Goal: Task Accomplishment & Management: Manage account settings

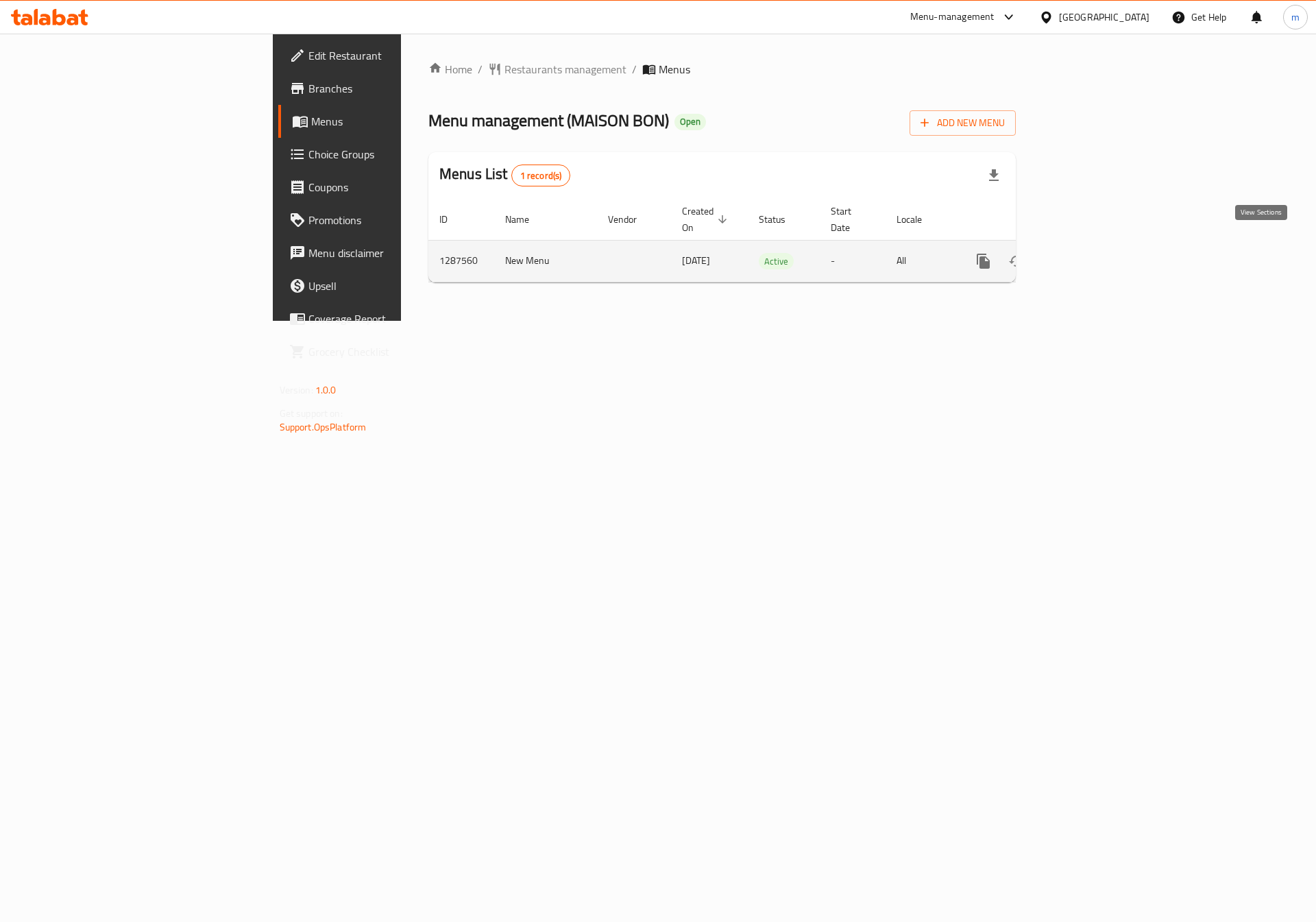
click at [1091, 253] on icon "enhanced table" at bounding box center [1082, 261] width 17 height 17
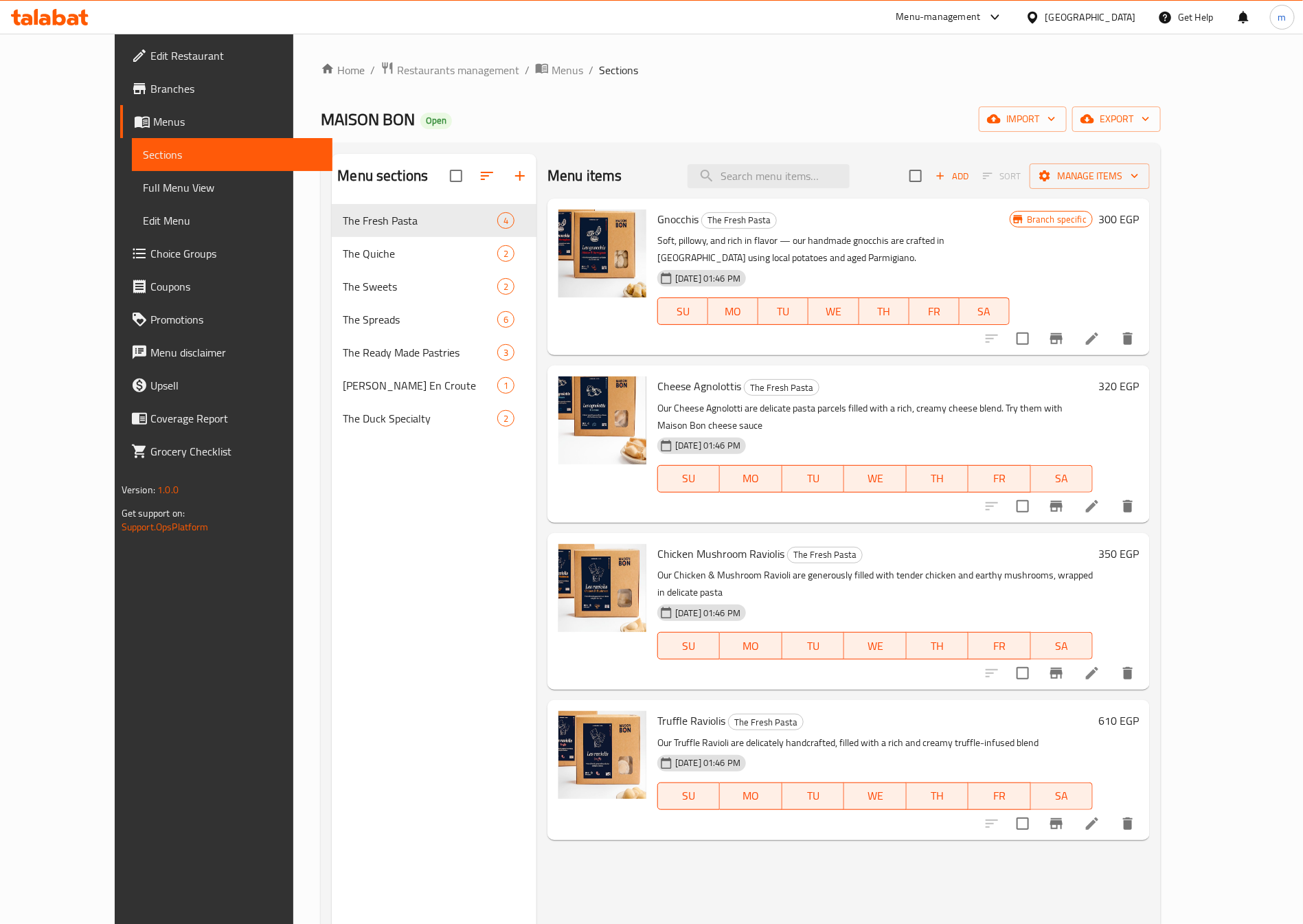
click at [153, 120] on span "Menus" at bounding box center [237, 121] width 168 height 17
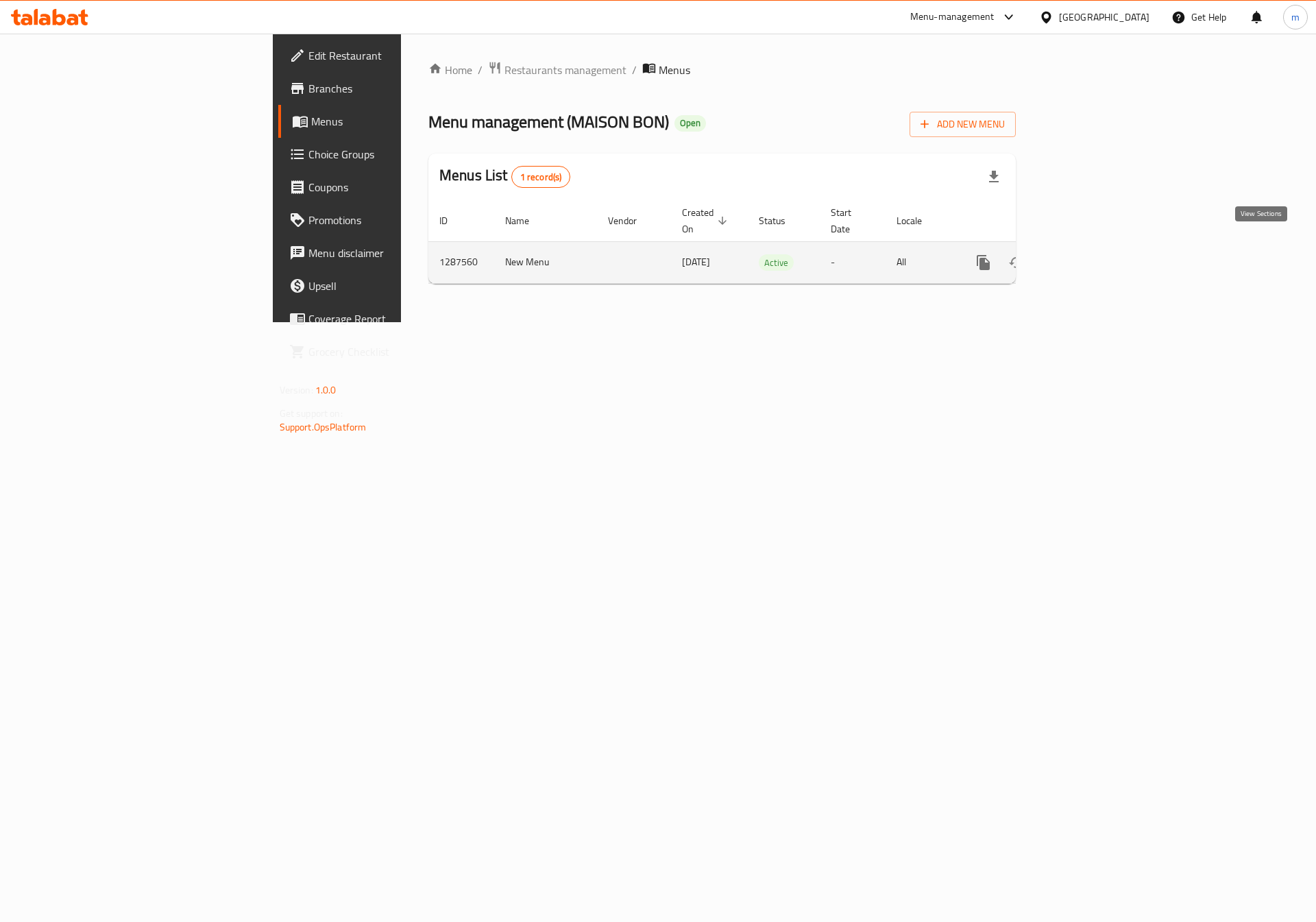
click at [1091, 254] on icon "enhanced table" at bounding box center [1082, 262] width 17 height 17
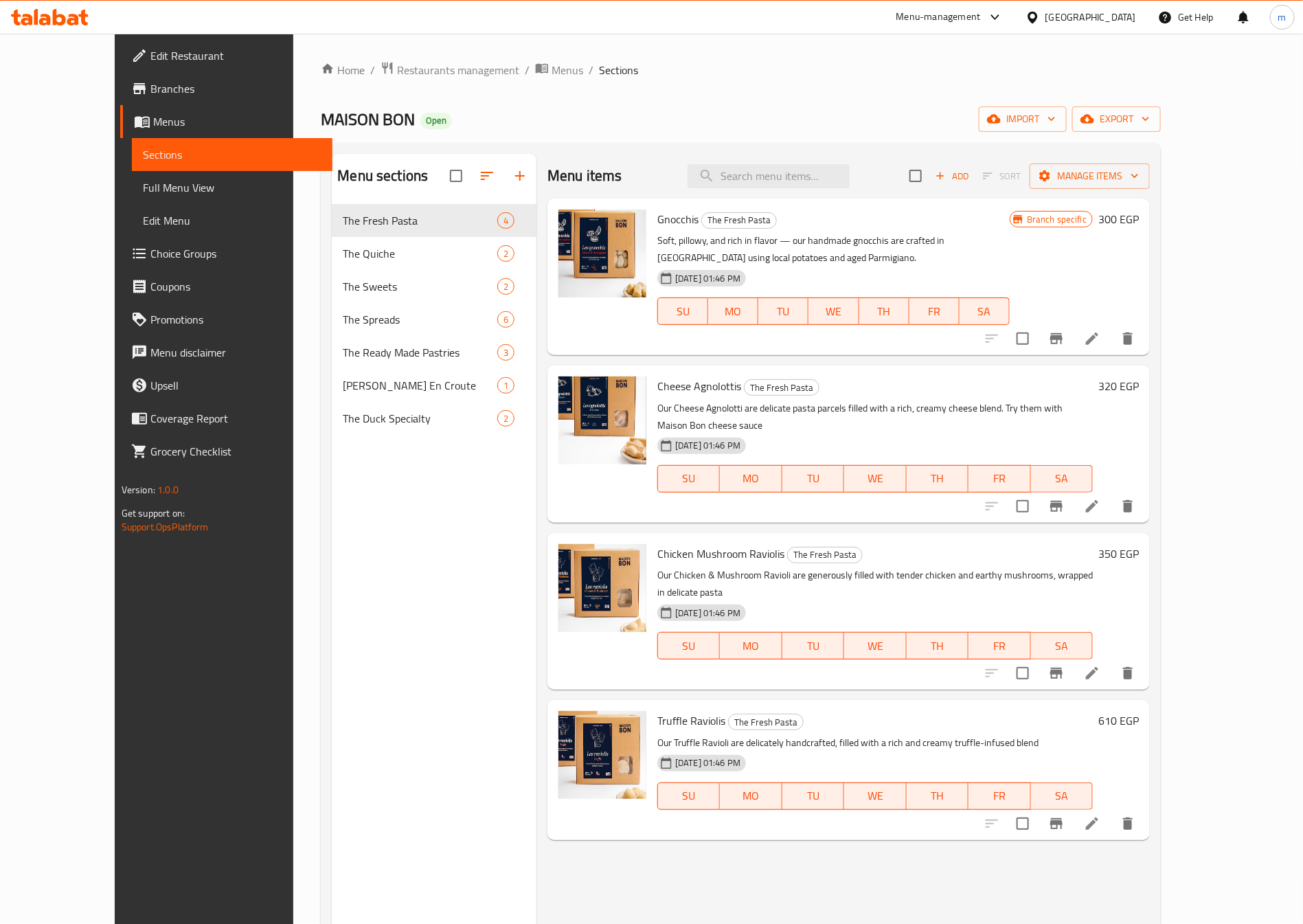
click at [151, 93] on span "Branches" at bounding box center [236, 88] width 171 height 17
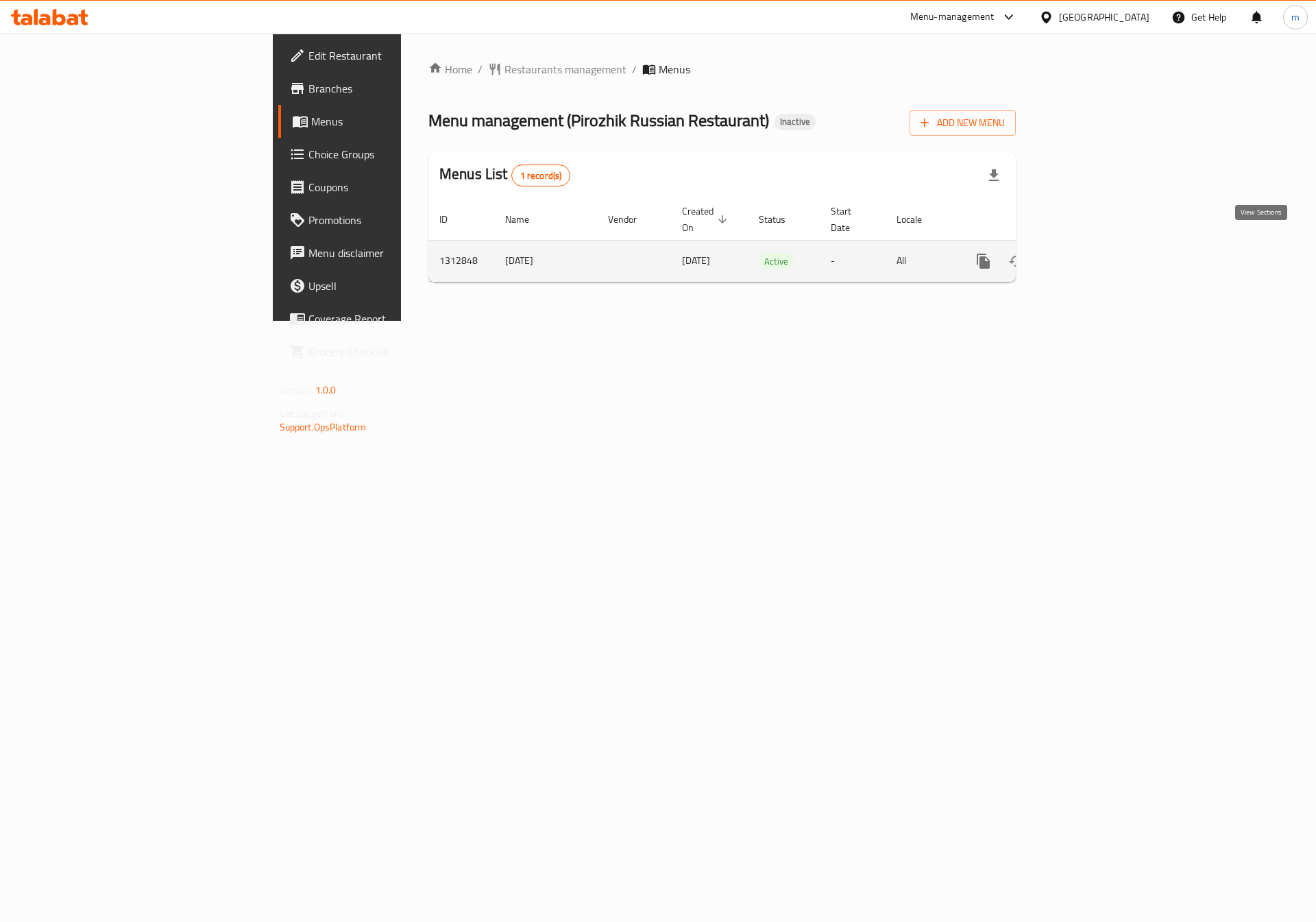
click at [1091, 253] on icon "enhanced table" at bounding box center [1082, 261] width 17 height 17
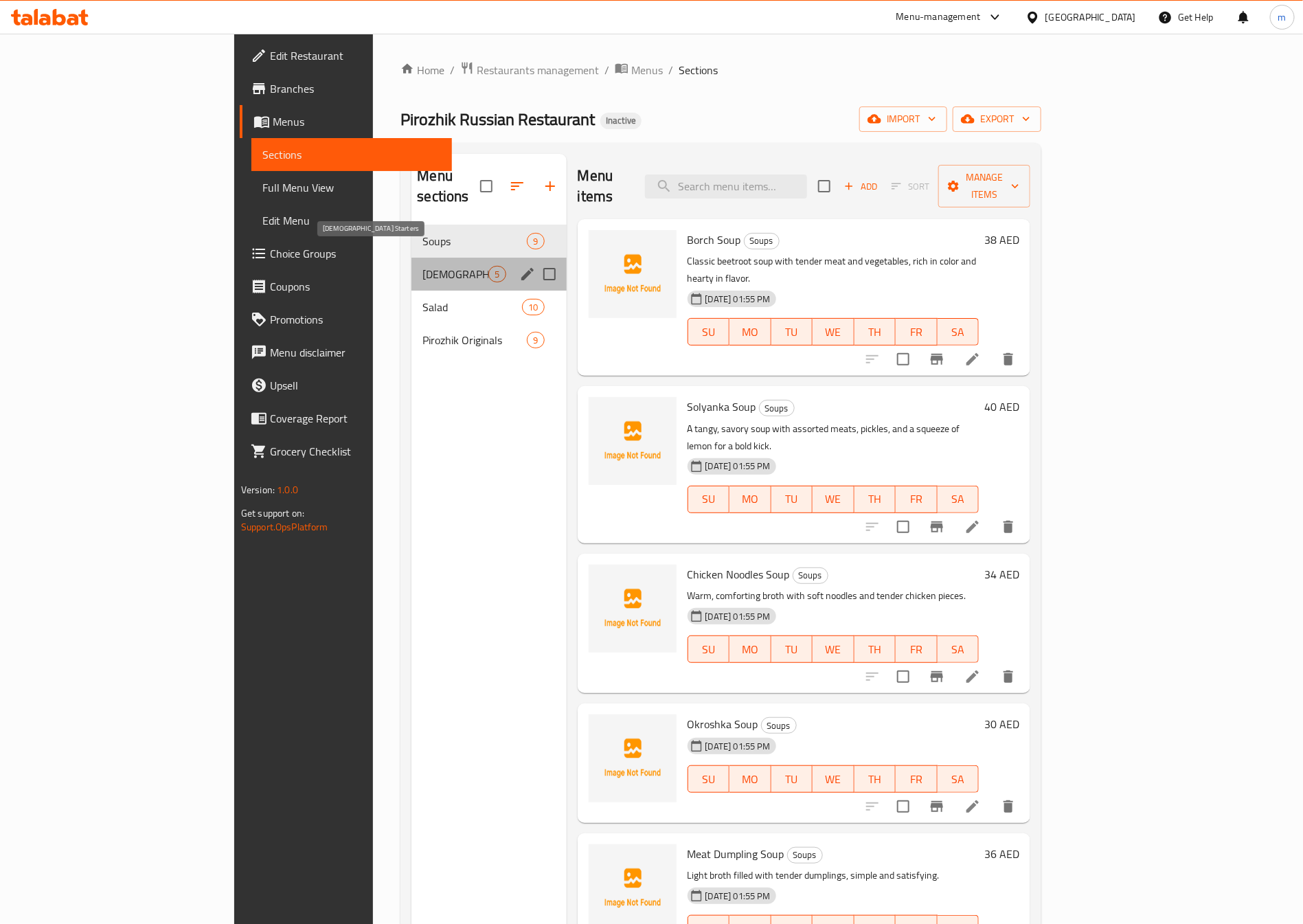
click at [423, 265] on span "Russian Starters" at bounding box center [455, 273] width 66 height 17
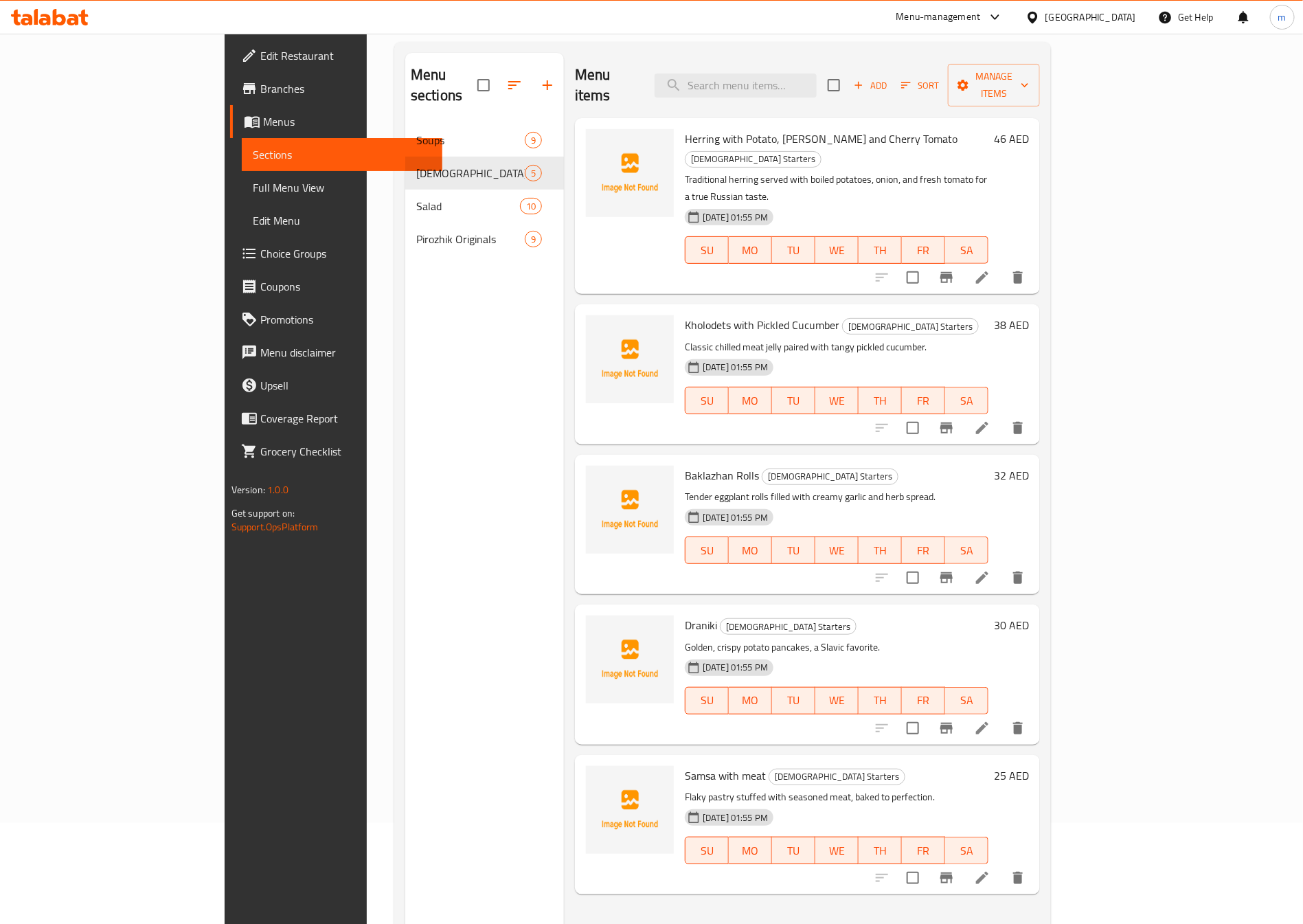
scroll to position [193, 0]
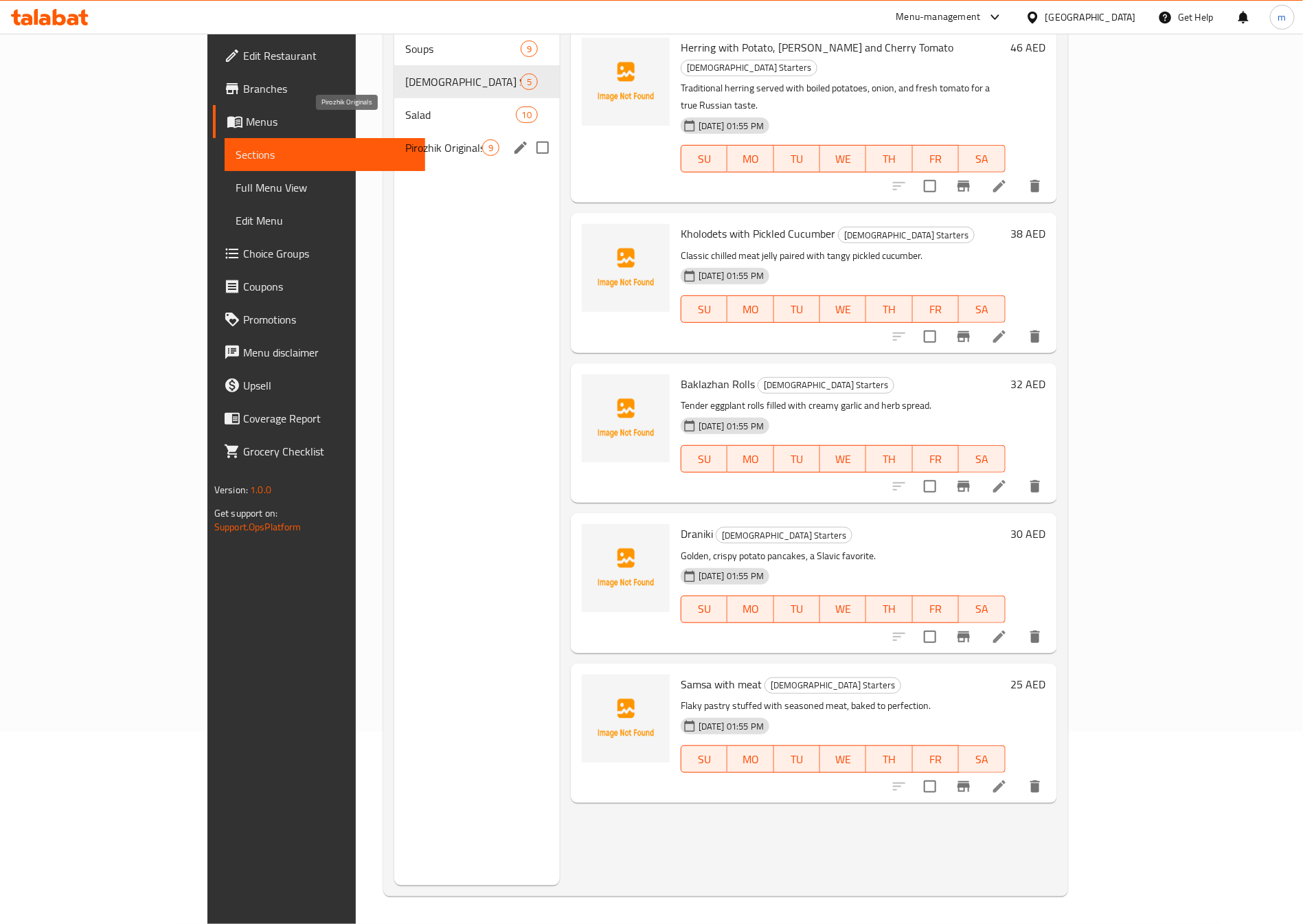
click at [395, 131] on div "Pirozhik Originals 9" at bounding box center [477, 148] width 165 height 33
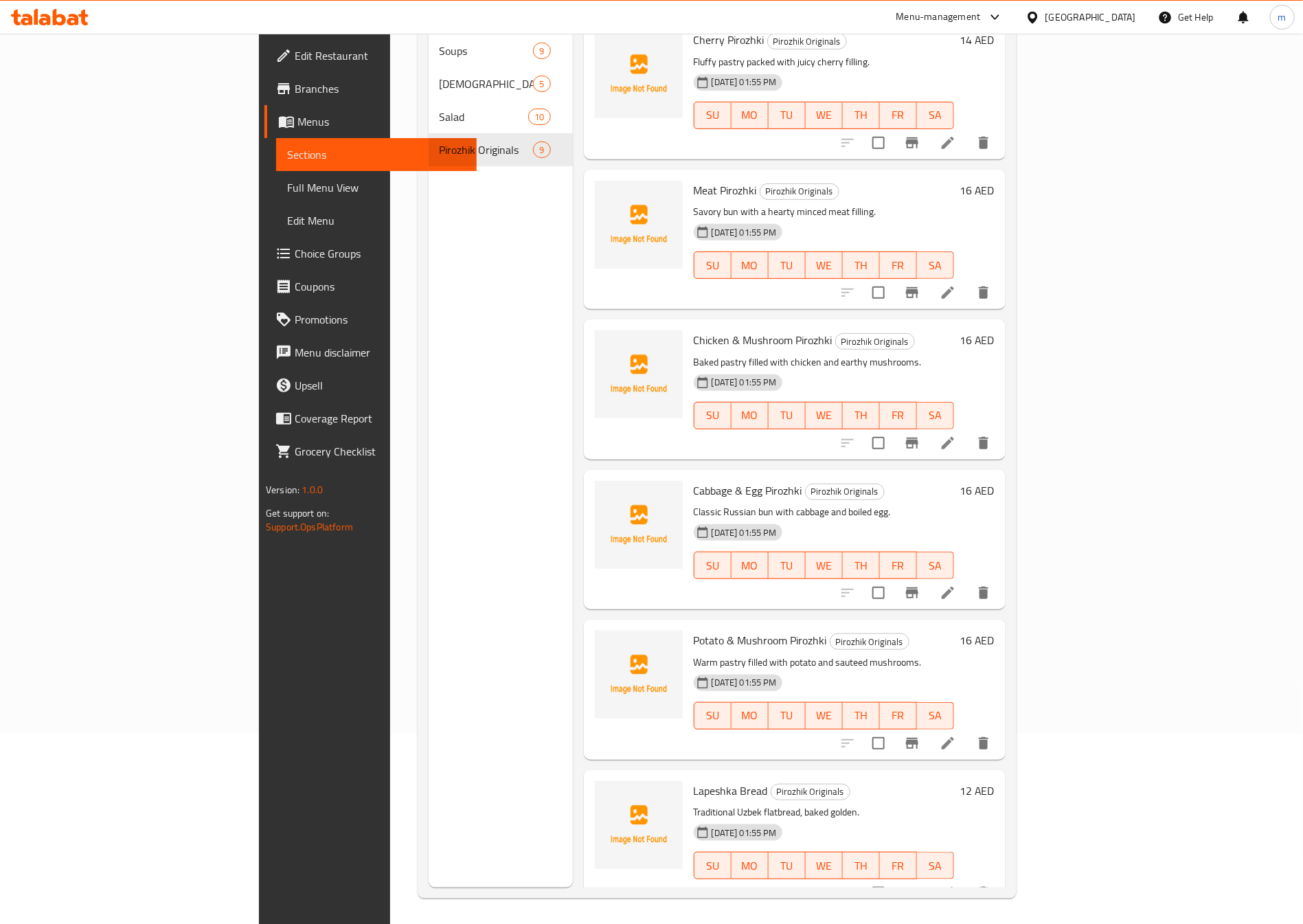
scroll to position [193, 0]
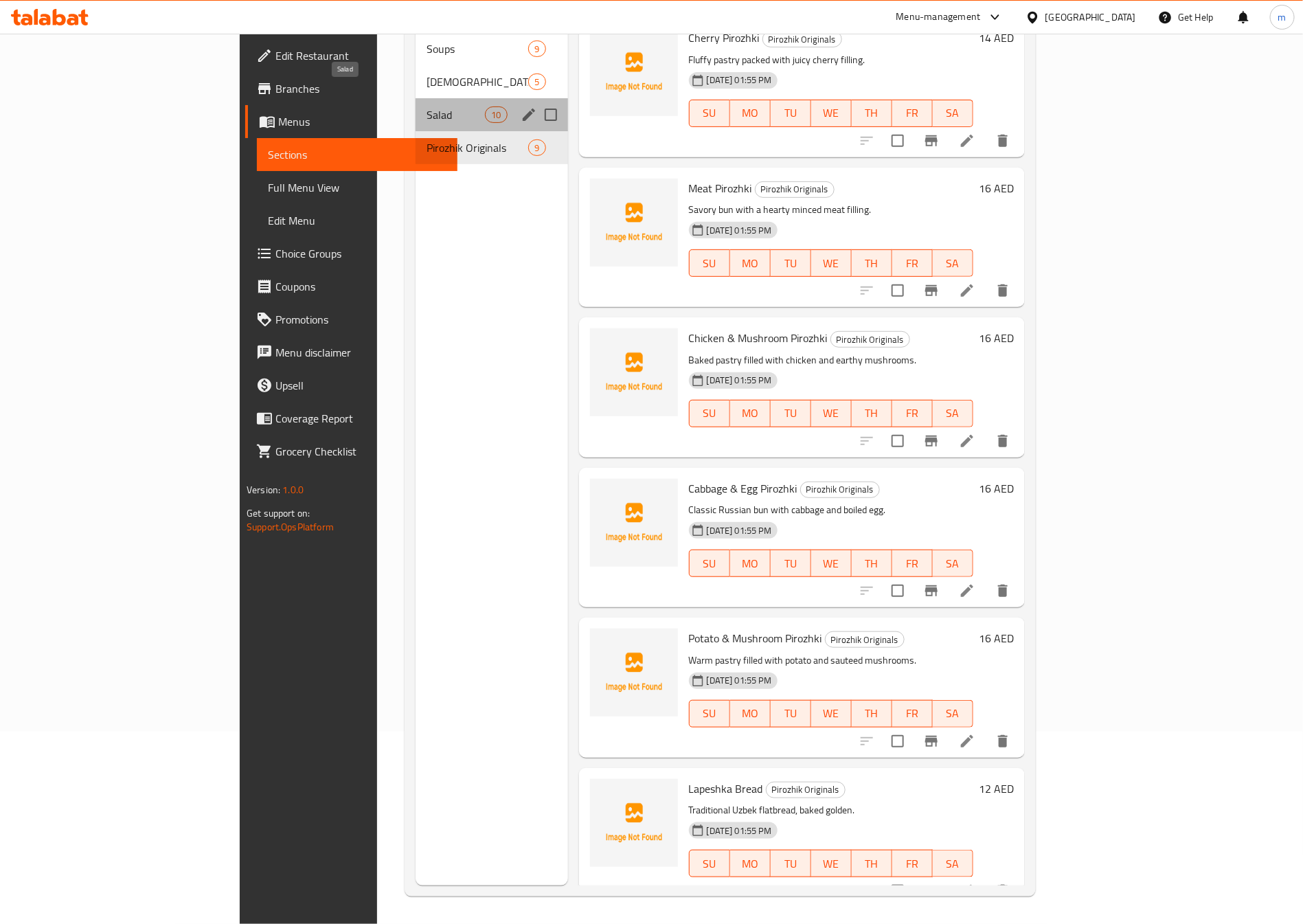
click at [426, 107] on span "Salad" at bounding box center [455, 115] width 58 height 17
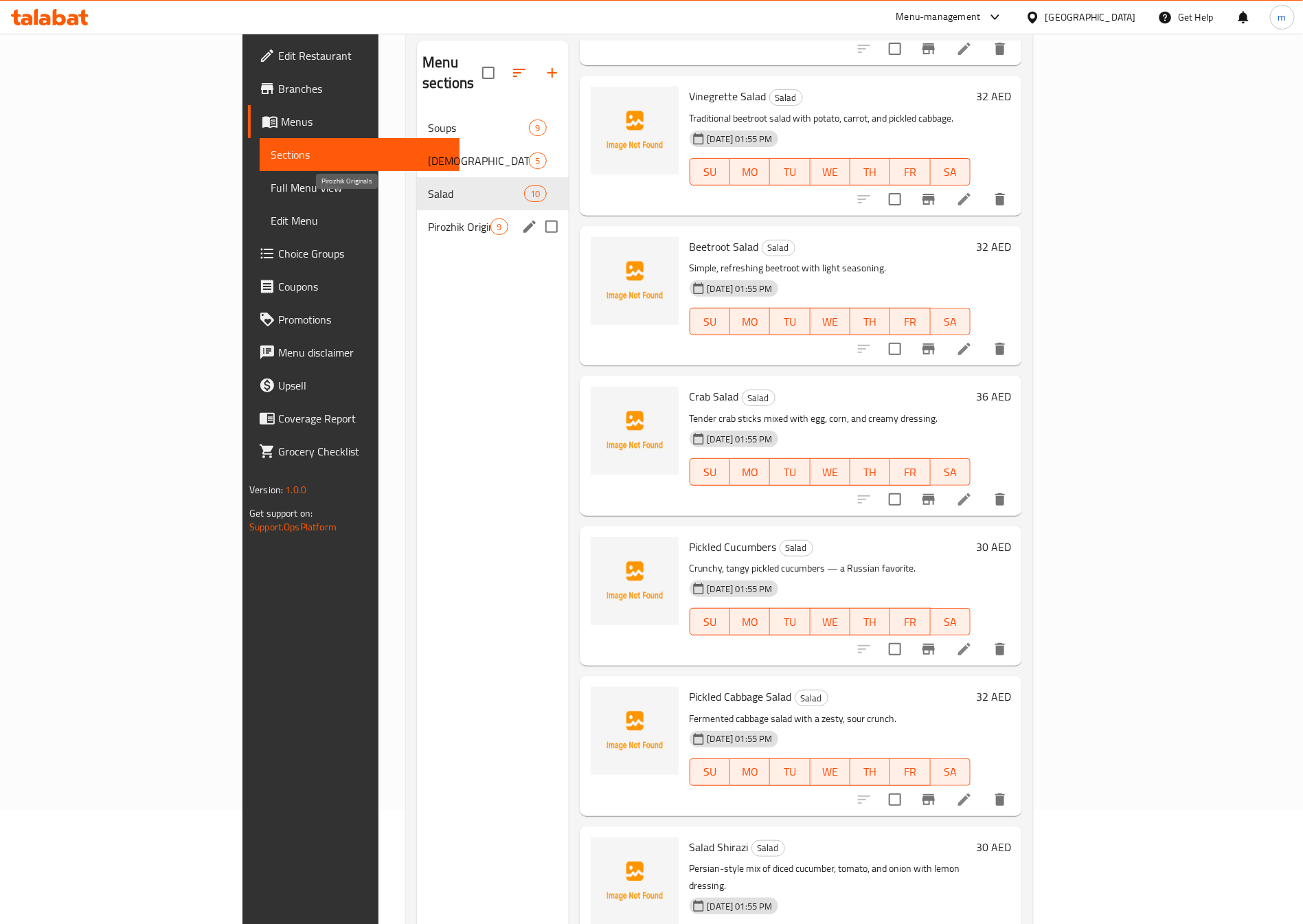
scroll to position [89, 0]
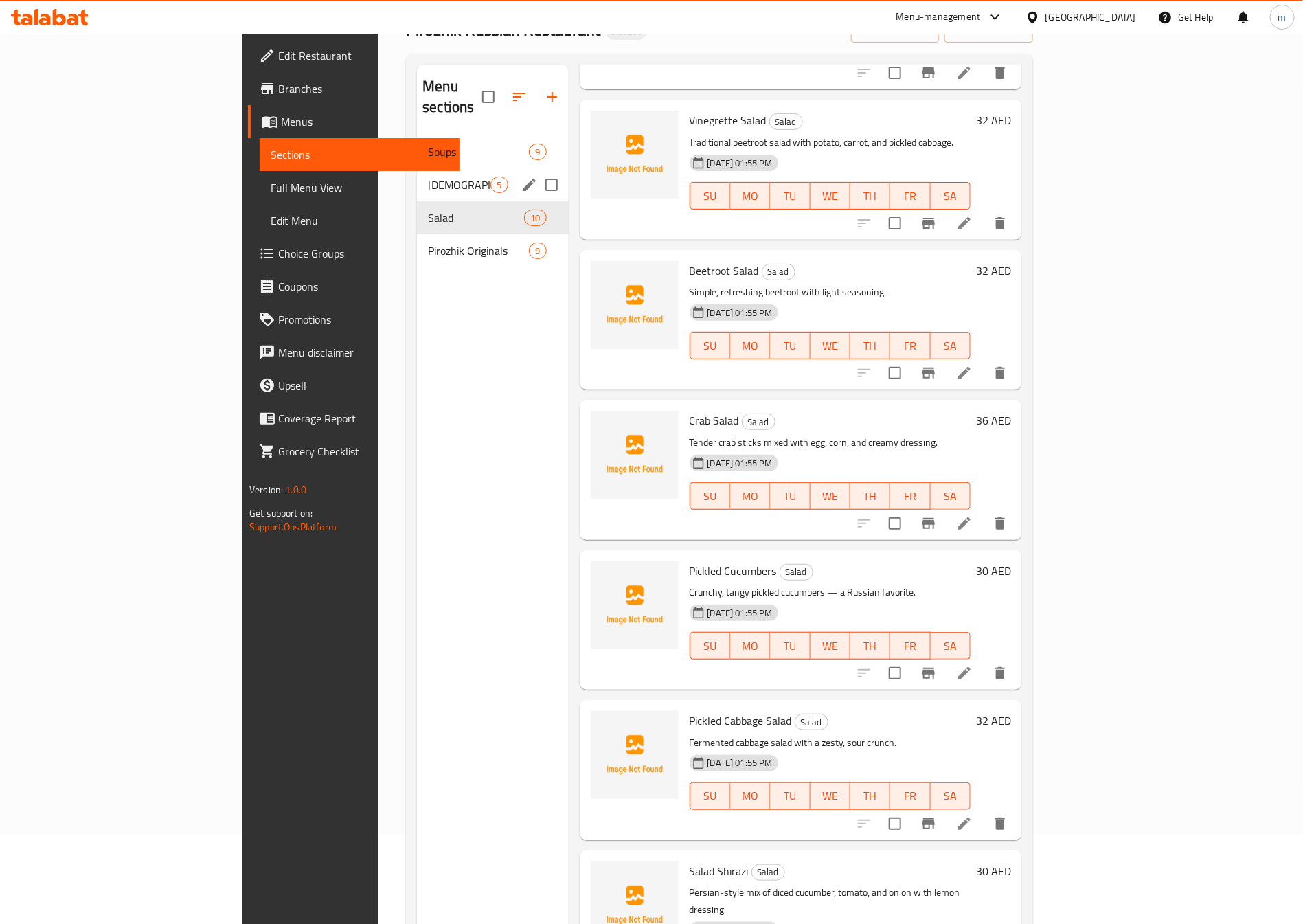
click at [428, 177] on span "Russian Starters" at bounding box center [459, 185] width 63 height 17
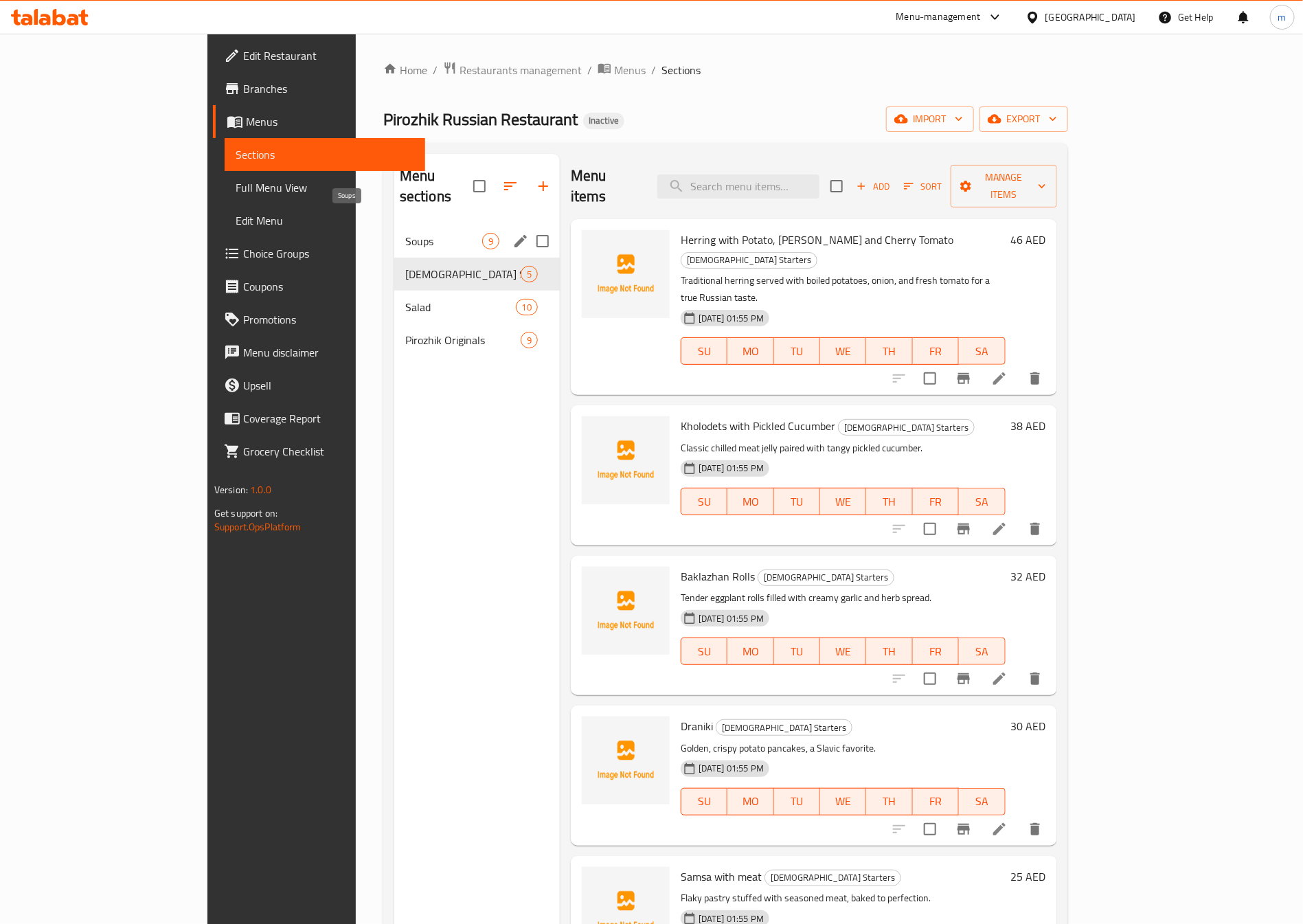
click at [405, 233] on span "Soups" at bounding box center [444, 241] width 77 height 17
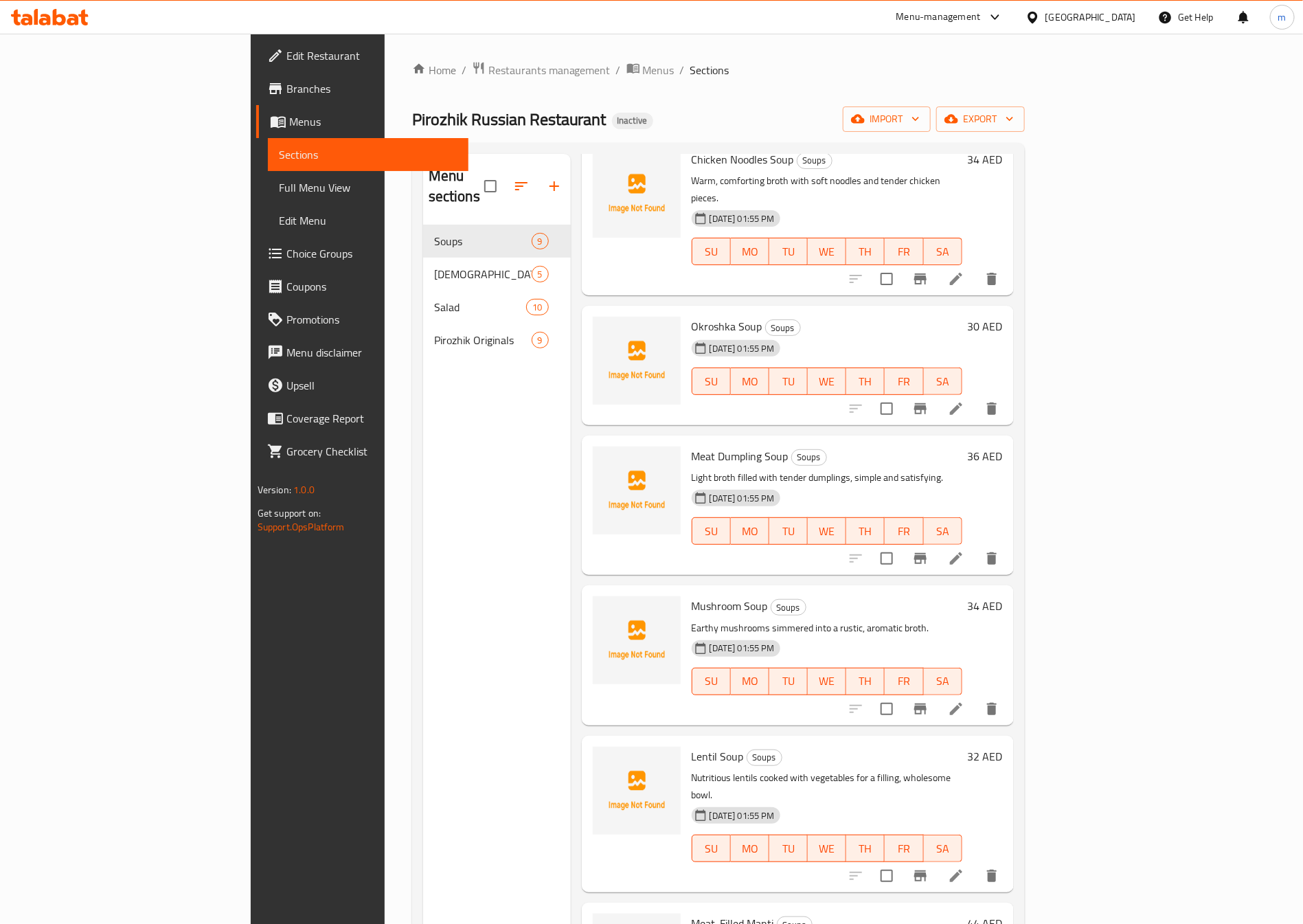
scroll to position [439, 0]
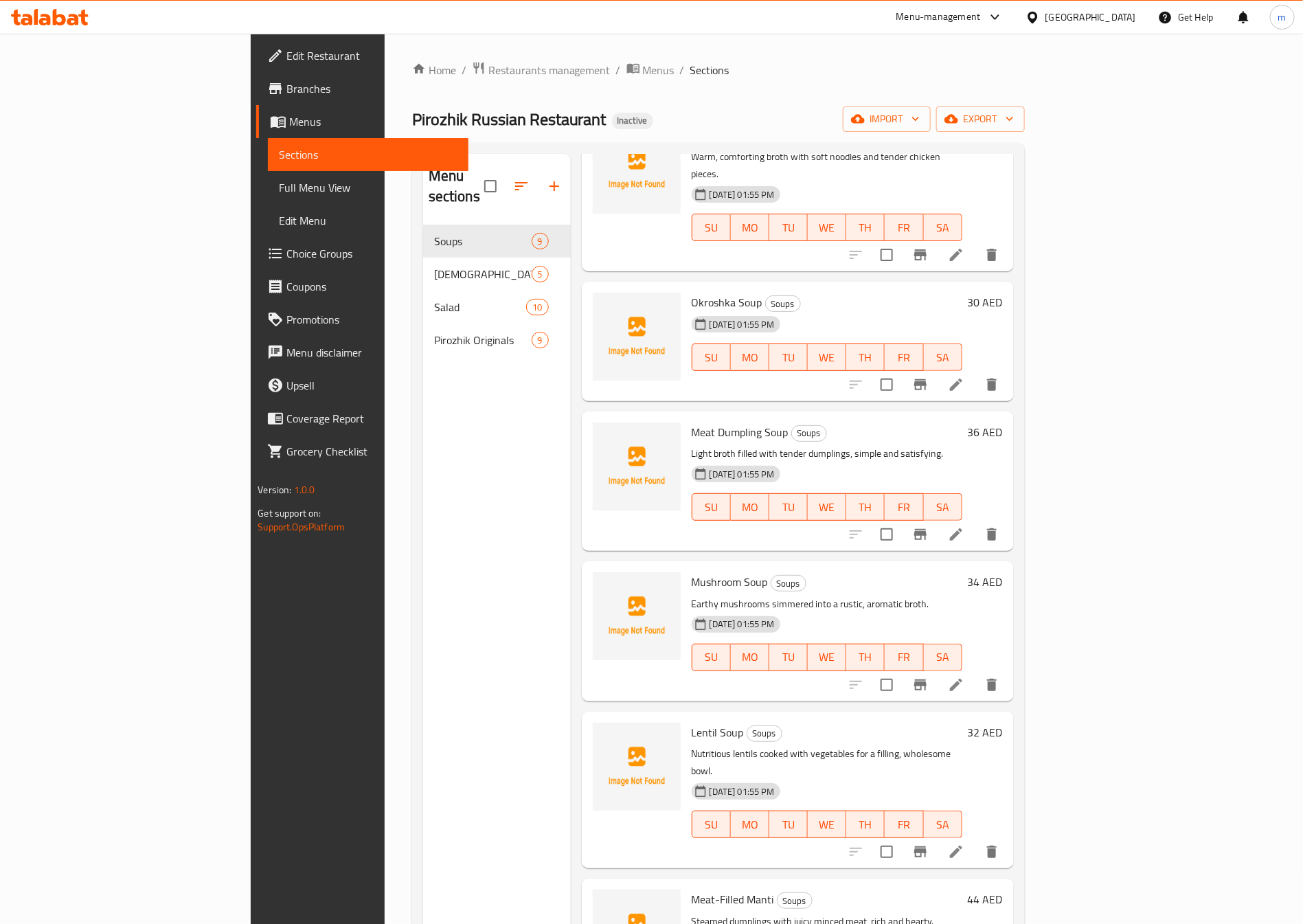
click at [279, 188] on span "Full Menu View" at bounding box center [369, 188] width 179 height 17
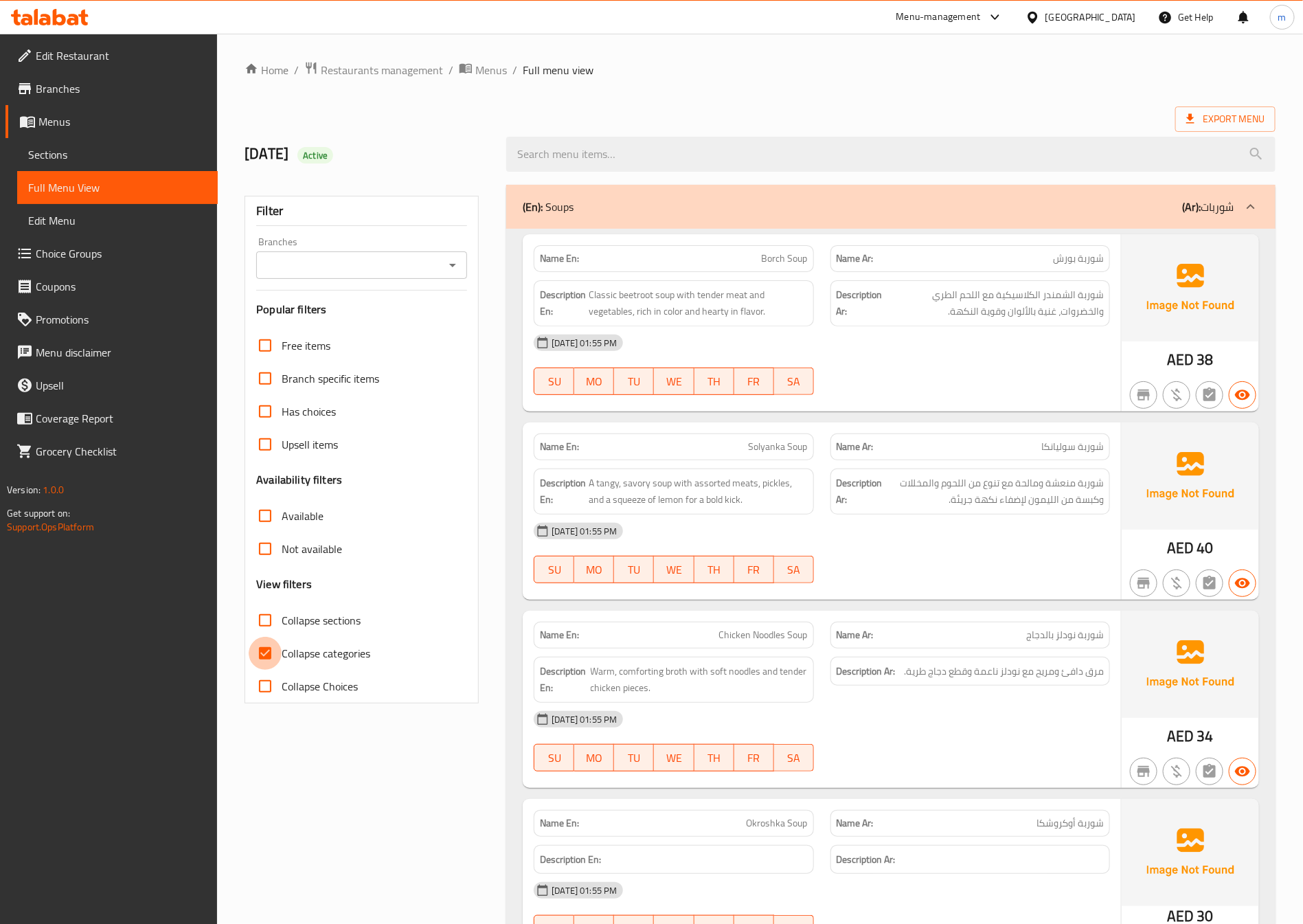
click at [265, 645] on input "Collapse categories" at bounding box center [266, 654] width 33 height 33
checkbox input "false"
